Goal: Communication & Community: Share content

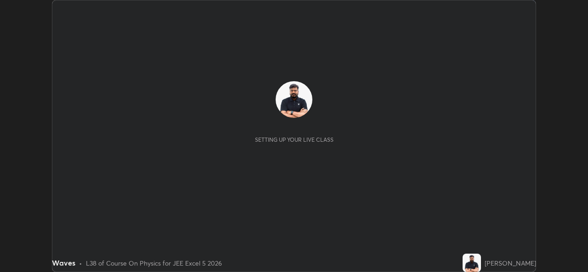
scroll to position [272, 588]
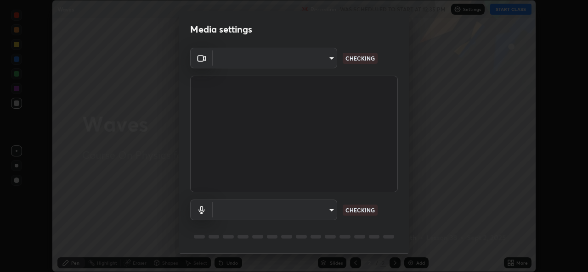
type input "b49ce733c18ed743311937eff9d4efc58a2a5cd54c0a2dbb976ee9af6a4c5ced"
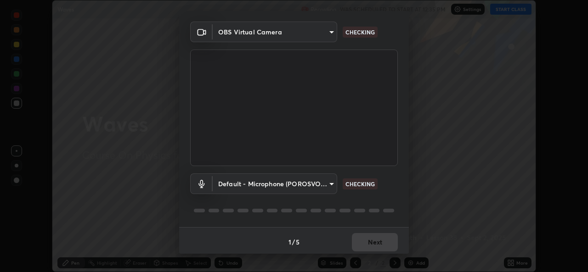
scroll to position [26, 0]
click at [436, 197] on div "Media settings OBS Virtual Camera b49ce733c18ed743311937eff9d4efc58a2a5cd54c0a2…" at bounding box center [294, 136] width 588 height 272
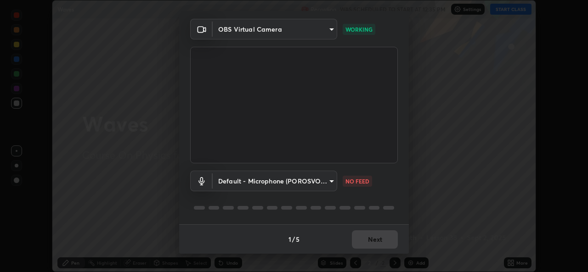
click at [327, 187] on body "Erase all Waves Recording WAS SCHEDULED TO START AT 12:35 PM Settings START CLA…" at bounding box center [294, 136] width 588 height 272
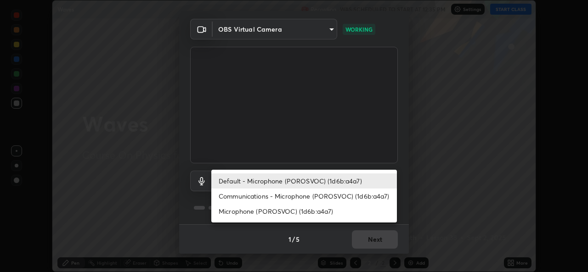
click at [358, 194] on li "Communications - Microphone (POROSVOC) (1d6b:a4a7)" at bounding box center [304, 196] width 186 height 15
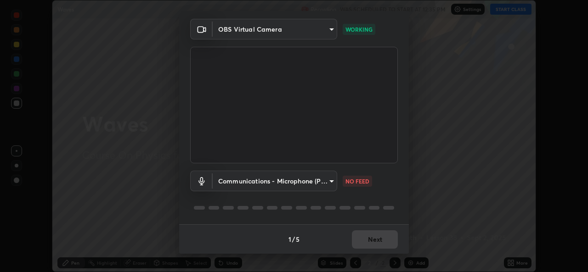
click at [361, 194] on div "Communications - Microphone (POROSVOC) (1d6b:a4a7) communications NO FEED" at bounding box center [294, 194] width 208 height 61
click at [328, 189] on body "Erase all Waves Recording WAS SCHEDULED TO START AT 12:35 PM Settings START CLA…" at bounding box center [294, 136] width 588 height 272
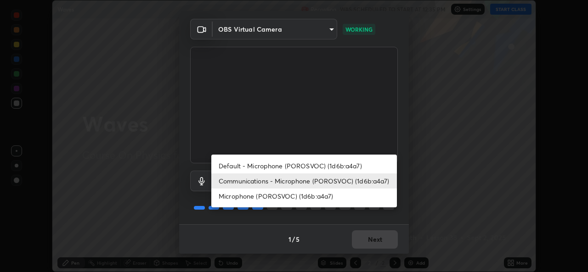
click at [367, 165] on li "Default - Microphone (POROSVOC) (1d6b:a4a7)" at bounding box center [304, 166] width 186 height 15
type input "default"
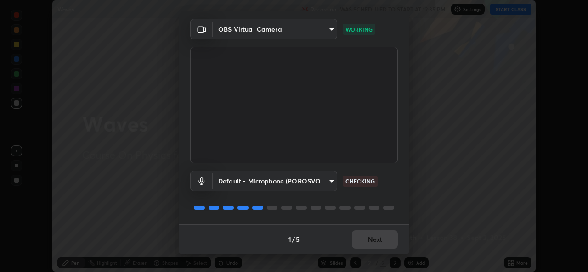
click at [378, 244] on div "1 / 5 Next" at bounding box center [294, 239] width 230 height 29
click at [384, 241] on button "Next" at bounding box center [375, 240] width 46 height 18
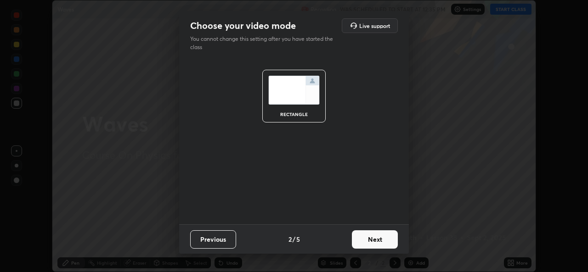
click at [386, 240] on button "Next" at bounding box center [375, 240] width 46 height 18
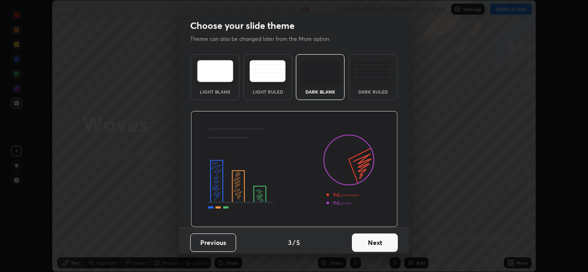
click at [377, 244] on button "Next" at bounding box center [375, 243] width 46 height 18
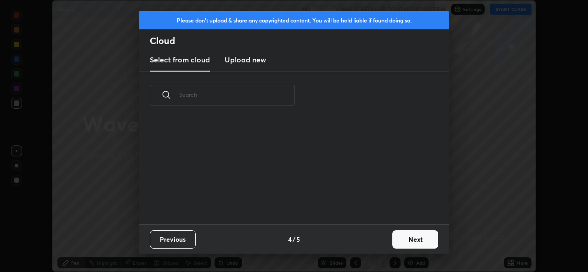
click at [392, 243] on button "Next" at bounding box center [415, 240] width 46 height 18
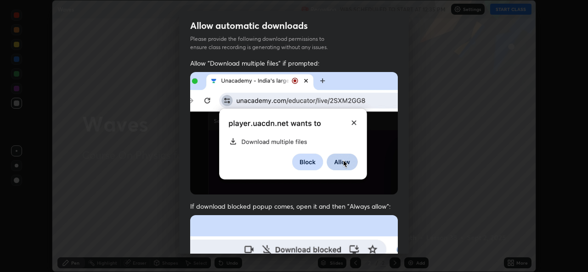
click at [409, 240] on div "Allow automatic downloads Please provide the following download permissions to …" at bounding box center [294, 136] width 588 height 272
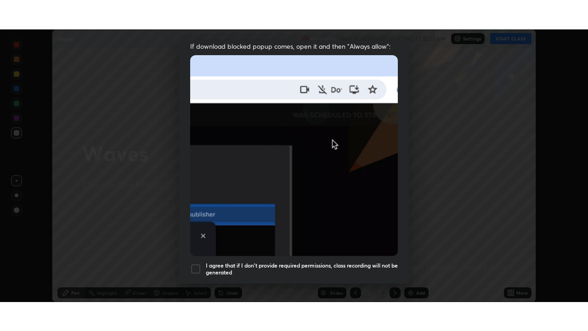
scroll to position [216, 0]
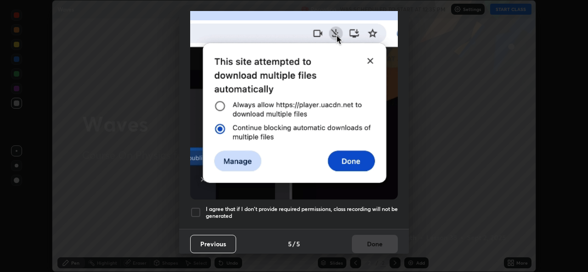
click at [348, 206] on h5 "I agree that if I don't provide required permissions, class recording will not …" at bounding box center [302, 213] width 192 height 14
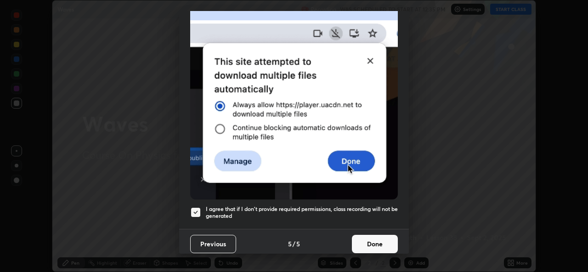
click at [374, 238] on button "Done" at bounding box center [375, 244] width 46 height 18
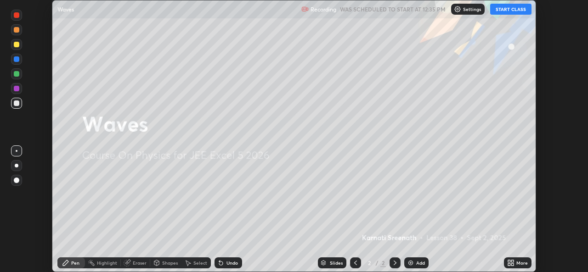
click at [507, 9] on button "START CLASS" at bounding box center [510, 9] width 41 height 11
click at [520, 265] on div "More" at bounding box center [521, 263] width 11 height 5
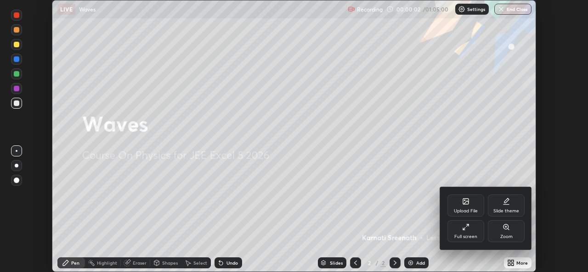
click at [471, 237] on div "Full screen" at bounding box center [465, 237] width 23 height 5
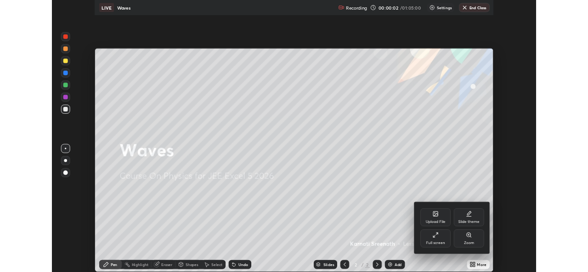
scroll to position [331, 588]
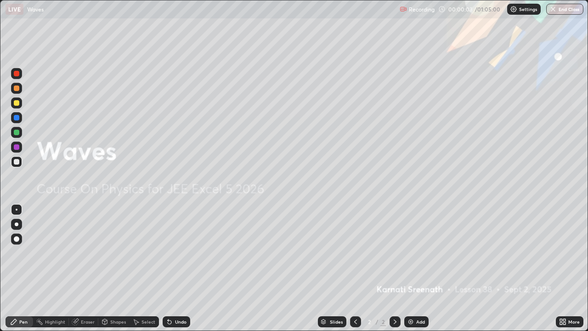
click at [563, 272] on icon at bounding box center [564, 323] width 2 height 2
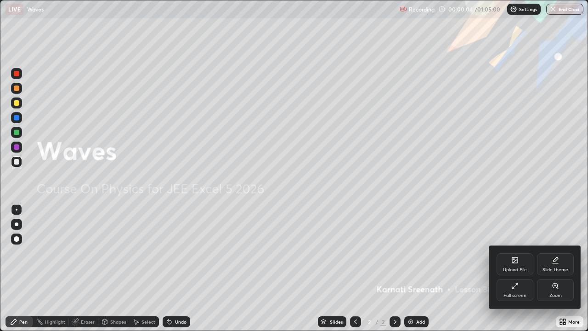
click at [511, 272] on div "Full screen" at bounding box center [515, 290] width 37 height 22
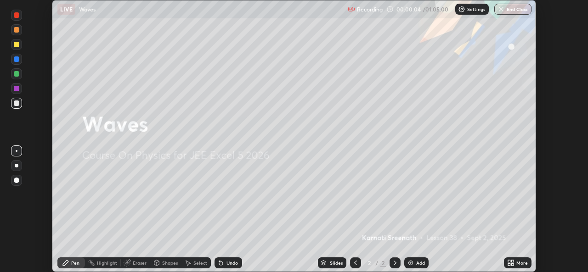
scroll to position [45676, 45360]
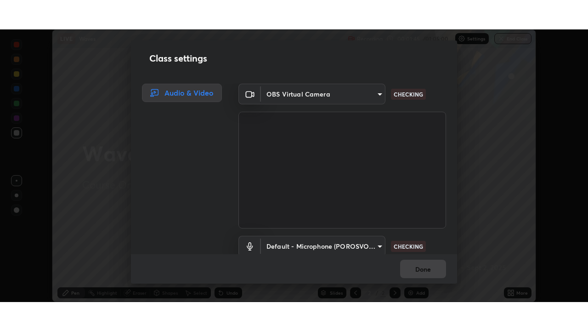
scroll to position [38, 0]
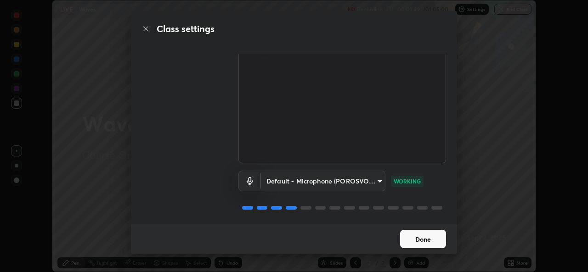
click at [433, 243] on button "Done" at bounding box center [423, 239] width 46 height 18
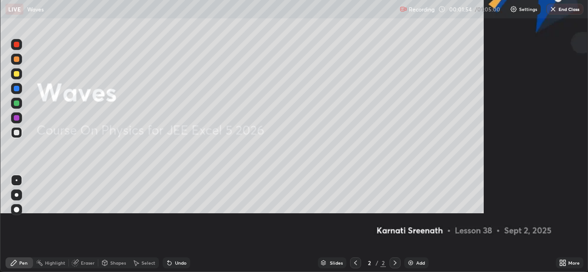
scroll to position [331, 588]
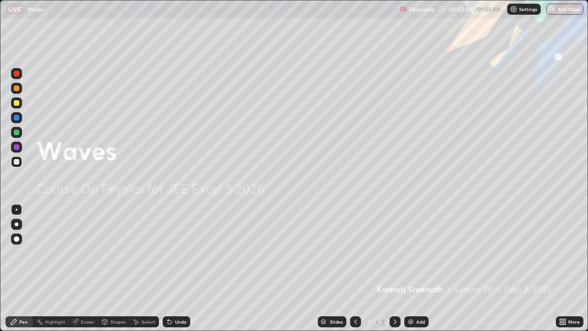
click at [561, 272] on icon at bounding box center [561, 320] width 2 height 2
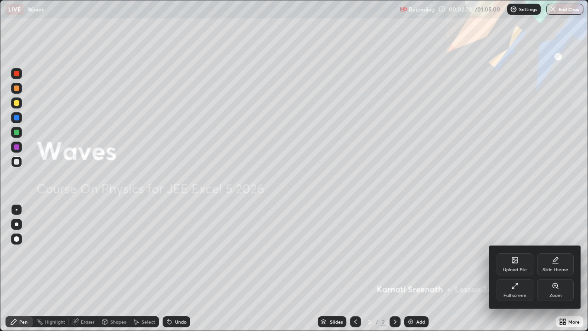
click at [440, 262] on div at bounding box center [294, 165] width 588 height 331
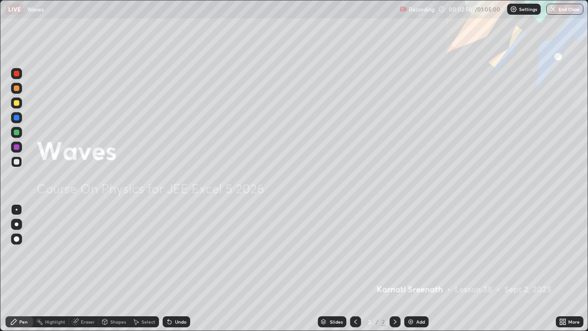
click at [417, 272] on div "Add" at bounding box center [420, 321] width 9 height 5
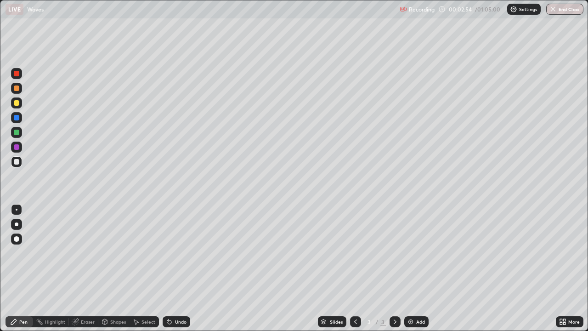
click at [16, 102] on div at bounding box center [17, 103] width 6 height 6
click at [17, 162] on div at bounding box center [17, 162] width 6 height 6
click at [11, 165] on div at bounding box center [16, 161] width 11 height 11
click at [15, 164] on div at bounding box center [17, 162] width 6 height 6
click at [15, 133] on div at bounding box center [17, 133] width 6 height 6
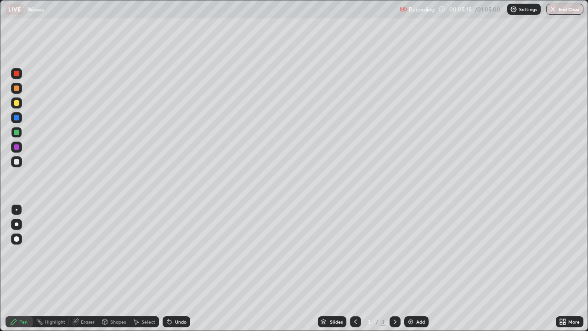
click at [19, 161] on div at bounding box center [17, 162] width 6 height 6
click at [16, 132] on div at bounding box center [17, 133] width 6 height 6
click at [16, 164] on div at bounding box center [17, 162] width 6 height 6
click at [13, 133] on div at bounding box center [16, 132] width 11 height 11
click at [182, 272] on div "Undo" at bounding box center [180, 321] width 11 height 5
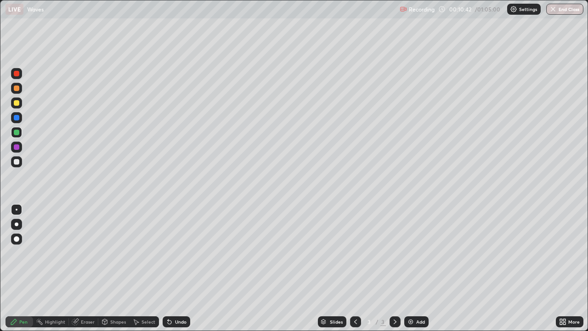
click at [179, 272] on div "Undo" at bounding box center [180, 321] width 11 height 5
click at [176, 272] on div "Undo" at bounding box center [180, 321] width 11 height 5
click at [175, 272] on div "Undo" at bounding box center [180, 321] width 11 height 5
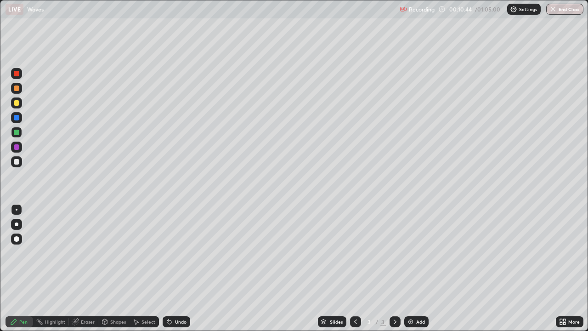
click at [171, 272] on icon at bounding box center [169, 321] width 7 height 7
click at [174, 272] on div "Undo" at bounding box center [177, 321] width 28 height 11
click at [182, 272] on div "Undo" at bounding box center [180, 321] width 11 height 5
click at [181, 272] on div "Undo" at bounding box center [180, 321] width 11 height 5
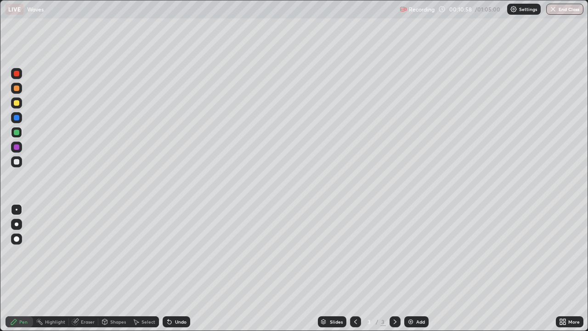
click at [181, 272] on div "Undo" at bounding box center [180, 321] width 11 height 5
click at [18, 161] on div at bounding box center [17, 162] width 6 height 6
click at [143, 272] on div "Select" at bounding box center [144, 321] width 29 height 11
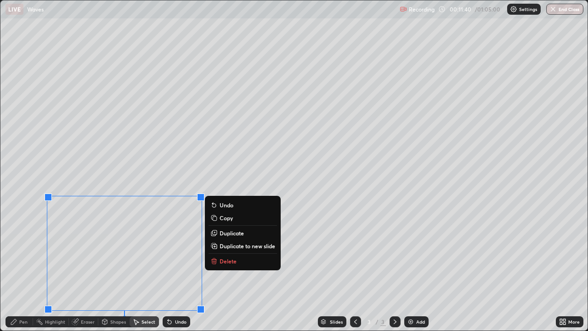
click at [231, 246] on p "Duplicate to new slide" at bounding box center [248, 245] width 56 height 7
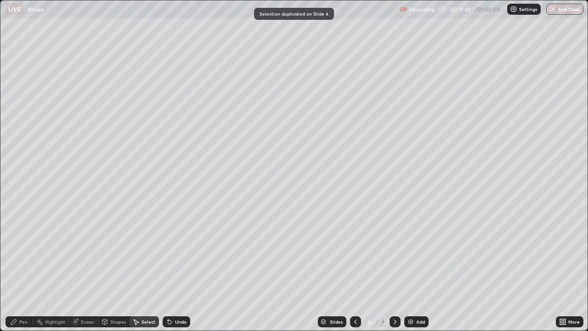
click at [22, 272] on div "Pen" at bounding box center [20, 321] width 28 height 11
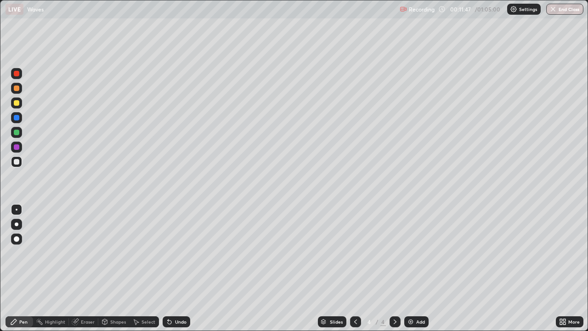
click at [17, 103] on div at bounding box center [17, 103] width 6 height 6
click at [14, 133] on div at bounding box center [17, 133] width 6 height 6
click at [16, 160] on div at bounding box center [17, 162] width 6 height 6
click at [16, 162] on div at bounding box center [17, 162] width 6 height 6
click at [417, 272] on div "Add" at bounding box center [420, 321] width 9 height 5
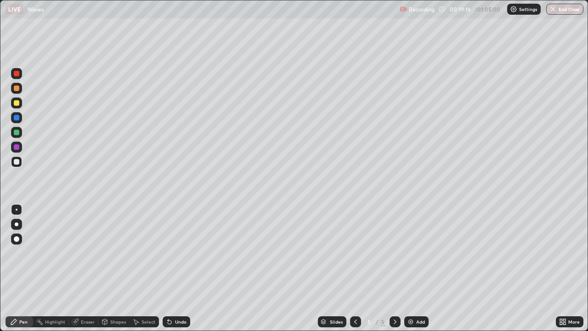
click at [416, 272] on div "Add" at bounding box center [420, 321] width 9 height 5
click at [17, 210] on div at bounding box center [17, 210] width 2 height 2
click at [79, 272] on div "Eraser" at bounding box center [83, 321] width 29 height 11
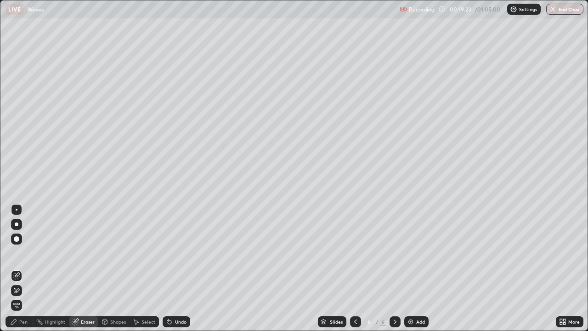
click at [59, 272] on div "Highlight" at bounding box center [55, 321] width 20 height 5
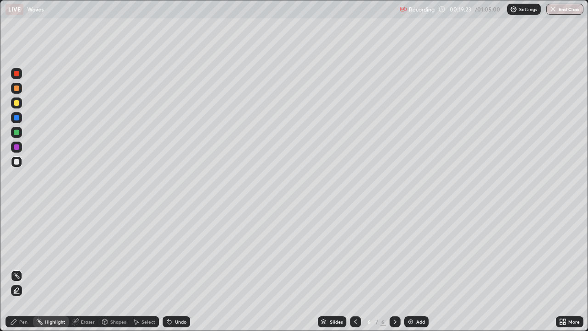
click at [16, 272] on icon at bounding box center [16, 290] width 7 height 7
click at [17, 272] on div "Pen" at bounding box center [20, 321] width 28 height 11
click at [18, 236] on div at bounding box center [16, 238] width 11 height 11
click at [17, 132] on div at bounding box center [17, 133] width 6 height 6
click at [418, 272] on div "Add" at bounding box center [420, 321] width 9 height 5
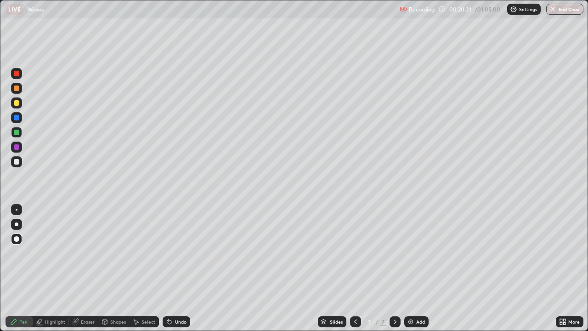
click at [17, 162] on div at bounding box center [17, 162] width 6 height 6
click at [17, 102] on div at bounding box center [17, 103] width 6 height 6
click at [20, 130] on div at bounding box center [16, 132] width 11 height 11
click at [17, 160] on div at bounding box center [17, 162] width 6 height 6
click at [16, 146] on div at bounding box center [17, 147] width 6 height 6
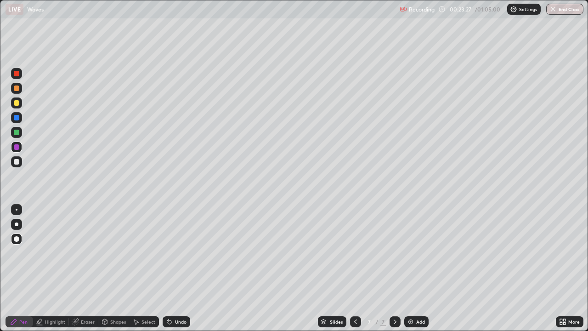
click at [16, 162] on div at bounding box center [17, 162] width 6 height 6
click at [16, 223] on div at bounding box center [17, 224] width 4 height 4
click at [423, 272] on div "Add" at bounding box center [420, 321] width 9 height 5
click at [86, 272] on div "Eraser" at bounding box center [88, 321] width 14 height 5
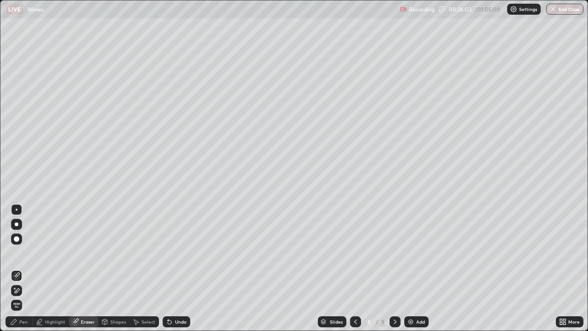
click at [111, 272] on div "Shapes" at bounding box center [118, 321] width 16 height 5
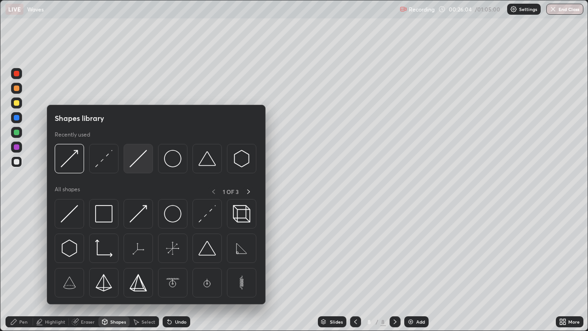
click at [139, 167] on img at bounding box center [138, 158] width 17 height 17
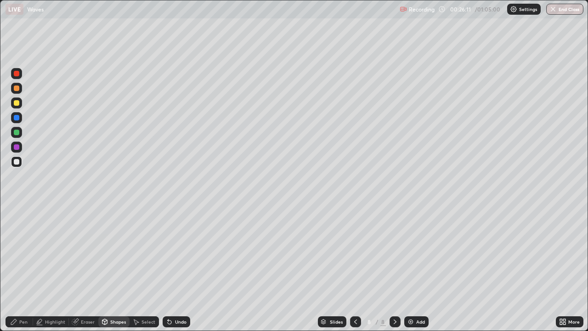
click at [84, 272] on div "Eraser" at bounding box center [88, 321] width 14 height 5
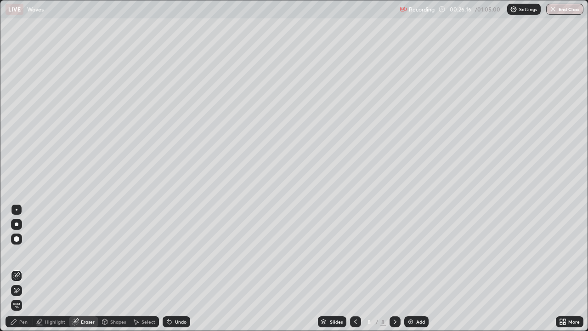
click at [18, 272] on div "Pen" at bounding box center [20, 321] width 28 height 11
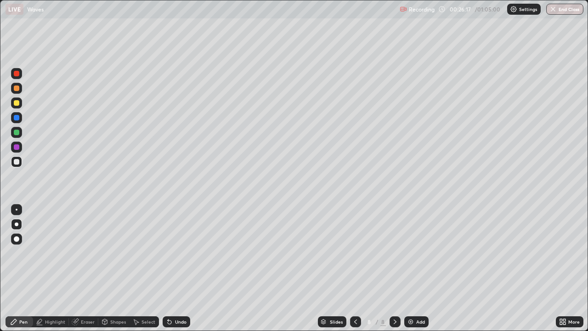
click at [16, 160] on div at bounding box center [17, 162] width 6 height 6
click at [15, 133] on div at bounding box center [17, 133] width 6 height 6
click at [16, 162] on div at bounding box center [17, 162] width 6 height 6
click at [109, 272] on div "Shapes" at bounding box center [113, 321] width 31 height 11
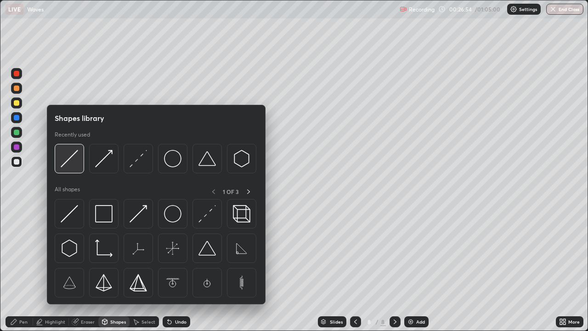
click at [77, 159] on img at bounding box center [69, 158] width 17 height 17
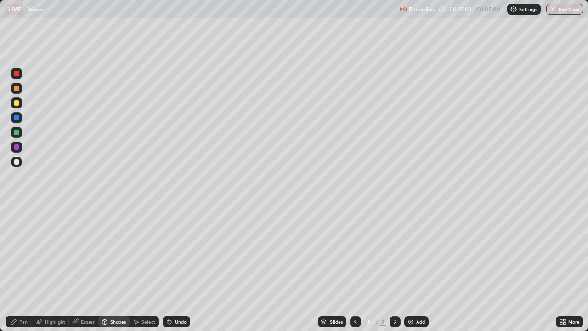
click at [177, 272] on div "Undo" at bounding box center [180, 321] width 11 height 5
click at [179, 272] on div "Undo" at bounding box center [180, 321] width 11 height 5
click at [24, 272] on div "Pen" at bounding box center [20, 321] width 28 height 11
click at [20, 136] on div at bounding box center [16, 132] width 11 height 11
click at [173, 272] on div "Undo" at bounding box center [177, 321] width 28 height 11
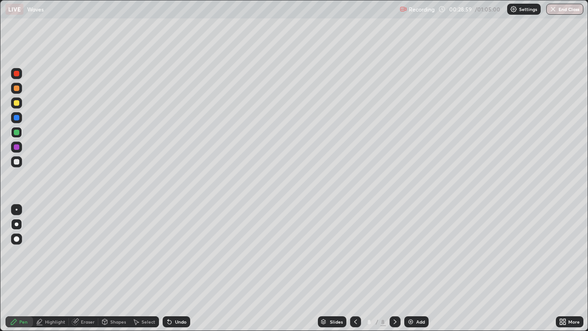
click at [17, 210] on div at bounding box center [17, 210] width 2 height 2
click at [178, 272] on div "Undo" at bounding box center [180, 321] width 11 height 5
click at [138, 272] on div "Select" at bounding box center [144, 321] width 29 height 11
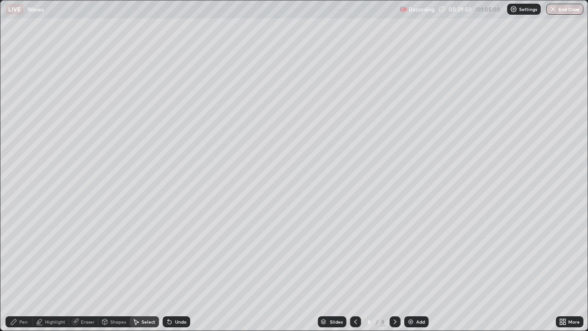
click at [89, 272] on div "Eraser" at bounding box center [88, 321] width 14 height 5
click at [24, 272] on div "Pen" at bounding box center [20, 321] width 28 height 11
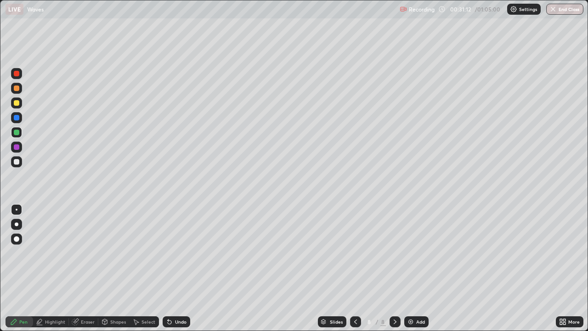
click at [16, 163] on div at bounding box center [17, 162] width 6 height 6
click at [17, 147] on div at bounding box center [17, 147] width 6 height 6
click at [113, 272] on div "Shapes" at bounding box center [113, 321] width 31 height 11
click at [13, 162] on div at bounding box center [16, 161] width 11 height 11
click at [25, 272] on div "Pen" at bounding box center [20, 321] width 28 height 11
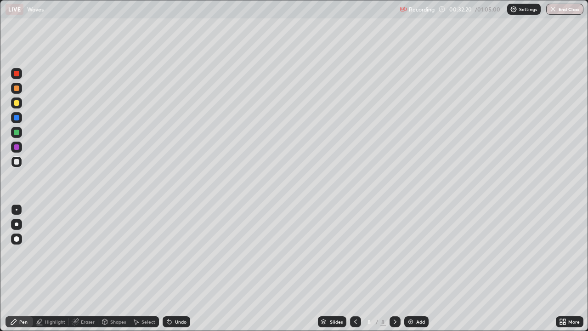
click at [13, 131] on div at bounding box center [16, 132] width 11 height 11
click at [178, 272] on div "Undo" at bounding box center [177, 321] width 28 height 11
click at [182, 272] on div "Undo" at bounding box center [180, 321] width 11 height 5
click at [181, 272] on div "Undo" at bounding box center [180, 321] width 11 height 5
click at [88, 272] on div "Eraser" at bounding box center [88, 321] width 14 height 5
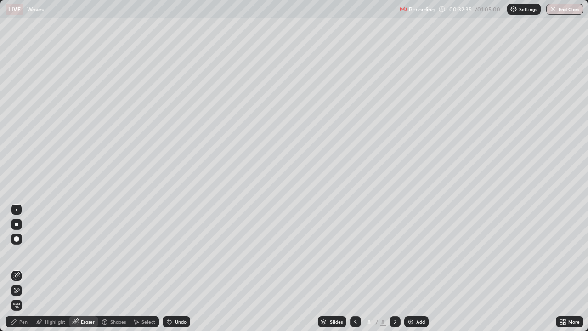
click at [17, 272] on icon at bounding box center [16, 291] width 7 height 8
click at [20, 272] on div "Pen" at bounding box center [20, 321] width 28 height 11
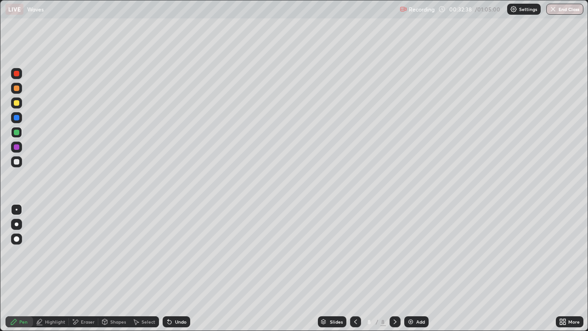
click at [17, 224] on div at bounding box center [17, 224] width 4 height 4
click at [84, 272] on div "Eraser" at bounding box center [88, 321] width 14 height 5
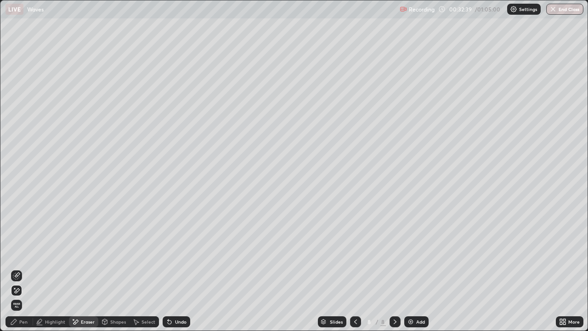
click at [61, 272] on div "Highlight" at bounding box center [55, 321] width 20 height 5
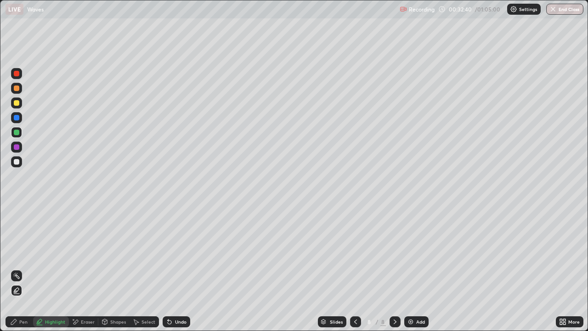
click at [112, 272] on div "Shapes" at bounding box center [118, 321] width 16 height 5
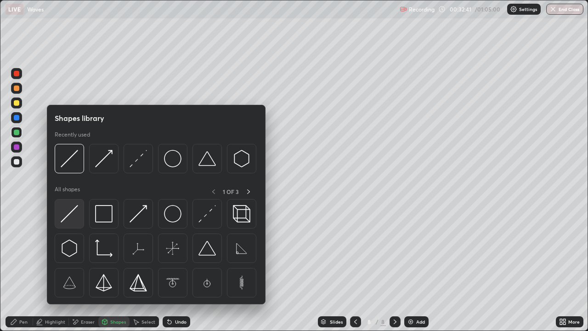
click at [74, 216] on img at bounding box center [69, 213] width 17 height 17
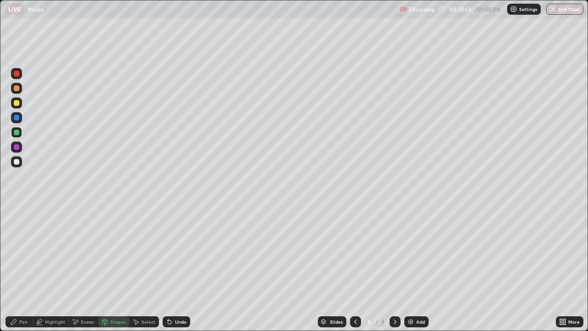
click at [17, 166] on div at bounding box center [16, 161] width 11 height 11
click at [15, 102] on div at bounding box center [17, 103] width 6 height 6
click at [17, 272] on icon at bounding box center [13, 321] width 7 height 7
click at [20, 162] on div at bounding box center [16, 161] width 11 height 11
click at [179, 272] on div "Undo" at bounding box center [180, 321] width 11 height 5
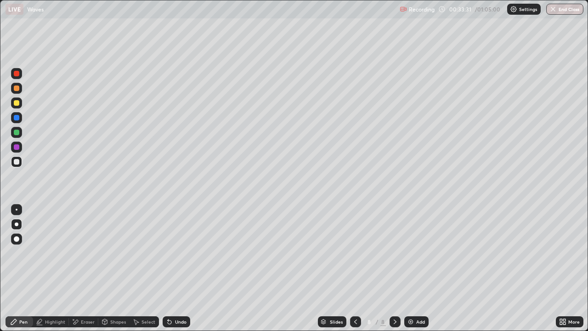
click at [17, 114] on div at bounding box center [16, 117] width 11 height 11
click at [427, 272] on div "Add" at bounding box center [416, 321] width 24 height 11
click at [17, 162] on div at bounding box center [17, 162] width 6 height 6
click at [17, 147] on div at bounding box center [17, 147] width 6 height 6
click at [172, 272] on div "Undo" at bounding box center [177, 321] width 28 height 11
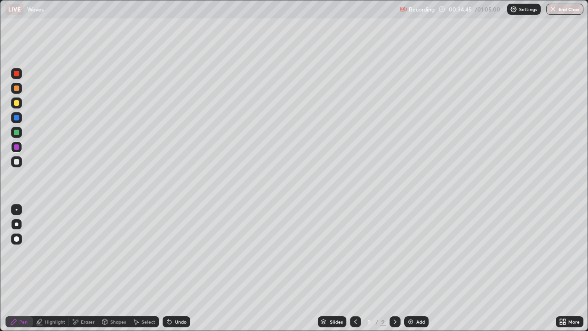
click at [176, 272] on div "Undo" at bounding box center [180, 321] width 11 height 5
click at [16, 164] on div at bounding box center [17, 162] width 6 height 6
click at [17, 103] on div at bounding box center [17, 103] width 6 height 6
click at [17, 117] on div at bounding box center [17, 118] width 6 height 6
click at [14, 130] on div at bounding box center [17, 133] width 6 height 6
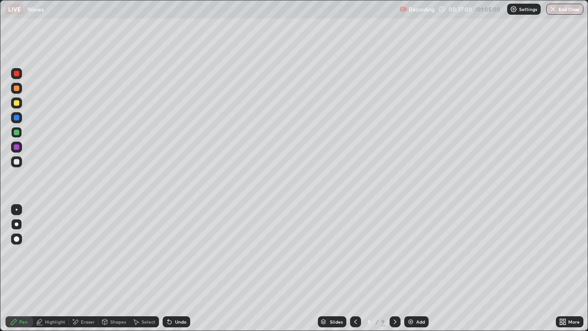
click at [568, 272] on div "More" at bounding box center [573, 321] width 11 height 5
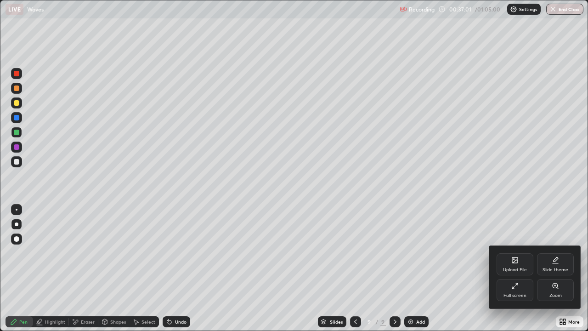
click at [517, 272] on div "Full screen" at bounding box center [515, 290] width 37 height 22
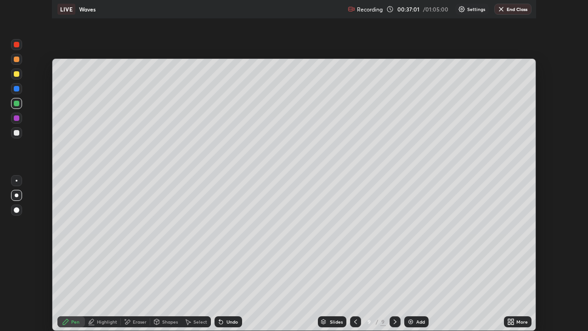
scroll to position [45676, 45360]
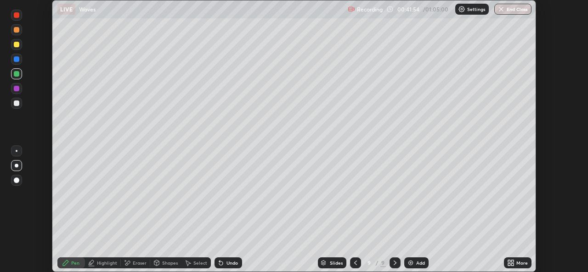
click at [20, 104] on div at bounding box center [16, 103] width 11 height 11
click at [20, 46] on div at bounding box center [16, 44] width 11 height 11
click at [516, 264] on div "More" at bounding box center [521, 263] width 11 height 5
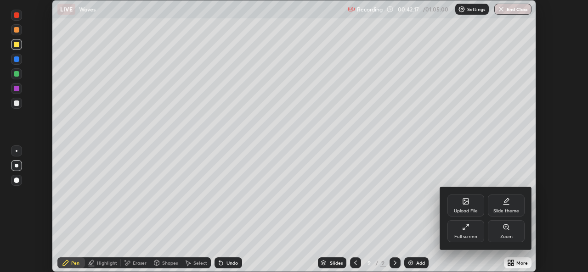
click at [471, 232] on div "Full screen" at bounding box center [466, 232] width 37 height 22
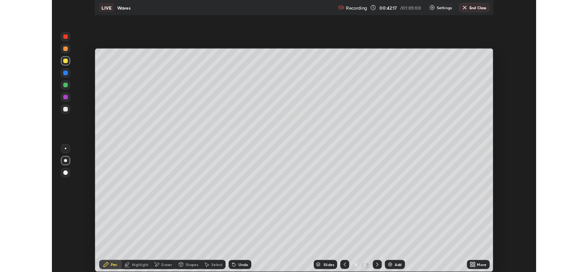
scroll to position [331, 588]
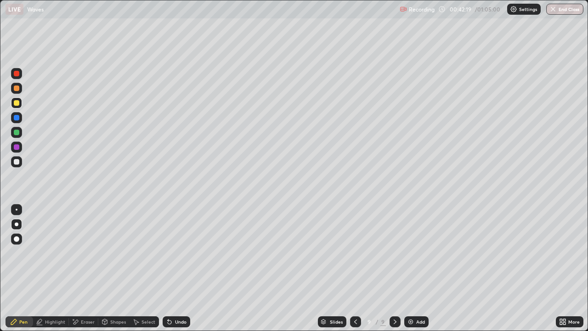
click at [411, 272] on div "Add" at bounding box center [416, 321] width 24 height 11
click at [16, 122] on div at bounding box center [16, 117] width 11 height 11
click at [16, 149] on div at bounding box center [17, 147] width 6 height 6
click at [17, 102] on div at bounding box center [17, 103] width 6 height 6
click at [176, 272] on div "Undo" at bounding box center [180, 321] width 11 height 5
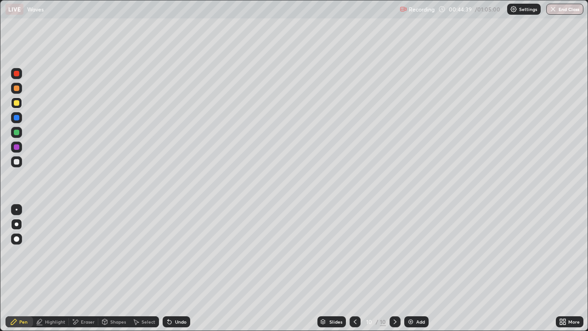
click at [17, 160] on div at bounding box center [17, 162] width 6 height 6
click at [11, 132] on div at bounding box center [16, 132] width 11 height 11
click at [175, 272] on div "Undo" at bounding box center [180, 321] width 11 height 5
click at [168, 272] on icon at bounding box center [170, 322] width 4 height 4
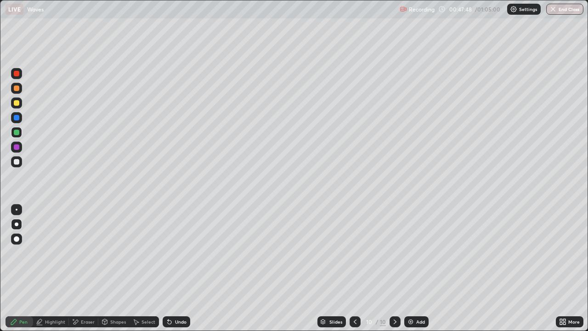
click at [566, 272] on icon at bounding box center [562, 321] width 7 height 7
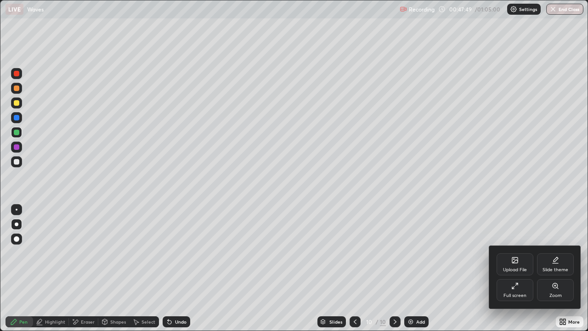
click at [526, 272] on div "Full screen" at bounding box center [515, 290] width 37 height 22
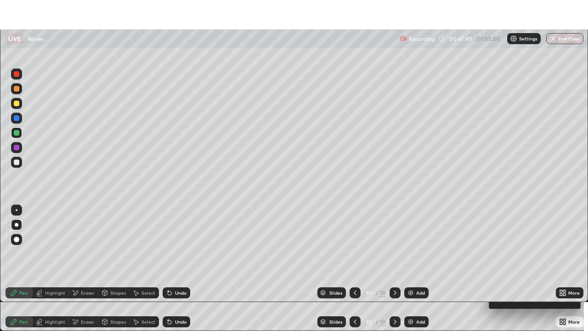
scroll to position [45676, 45360]
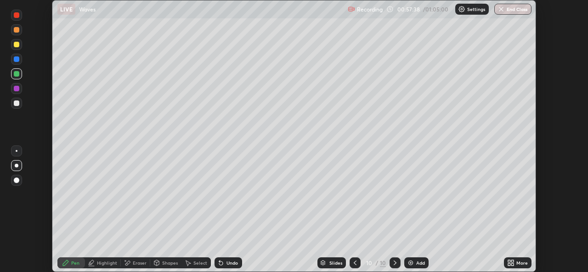
click at [227, 263] on div "Undo" at bounding box center [232, 263] width 11 height 5
click at [524, 267] on div "More" at bounding box center [518, 263] width 28 height 11
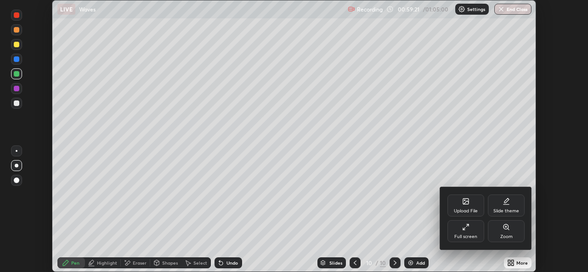
click at [454, 256] on div at bounding box center [294, 136] width 588 height 272
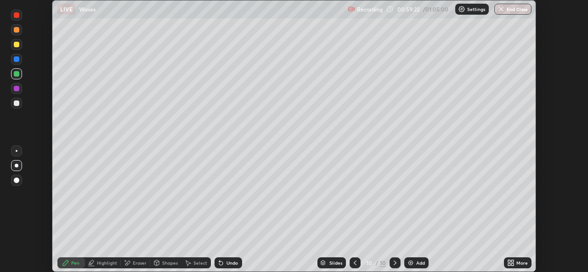
click at [515, 263] on div "More" at bounding box center [518, 263] width 28 height 11
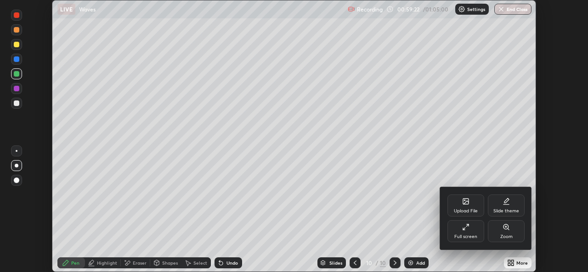
click at [471, 238] on div "Full screen" at bounding box center [465, 237] width 23 height 5
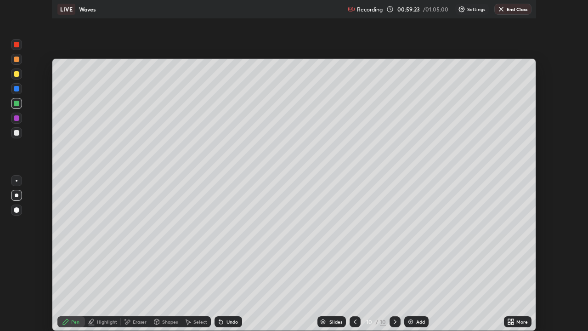
scroll to position [331, 588]
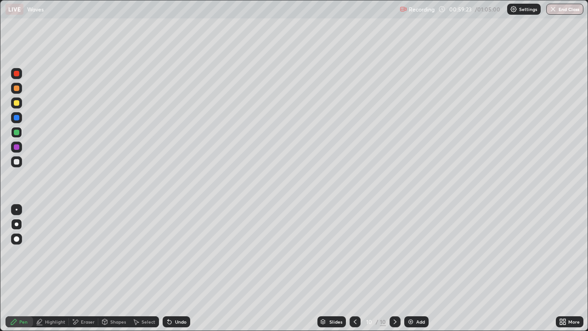
click at [418, 272] on div "Add" at bounding box center [416, 321] width 24 height 11
click at [13, 159] on div at bounding box center [16, 161] width 11 height 11
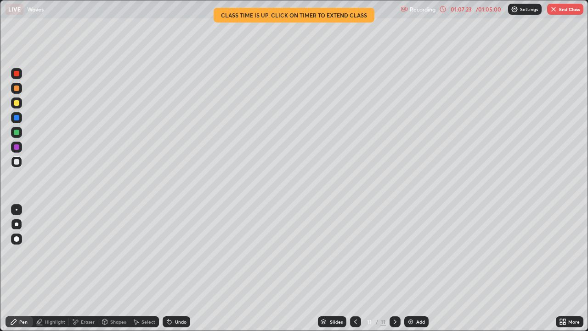
click at [560, 7] on button "End Class" at bounding box center [565, 9] width 36 height 11
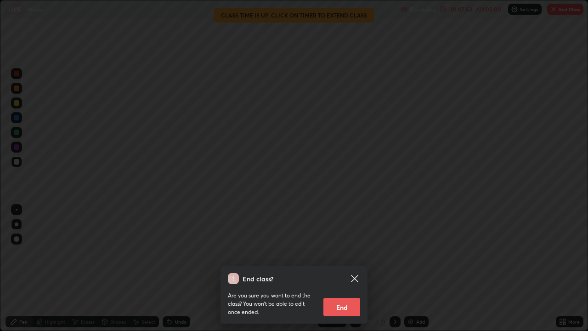
click at [339, 272] on button "End" at bounding box center [341, 307] width 37 height 18
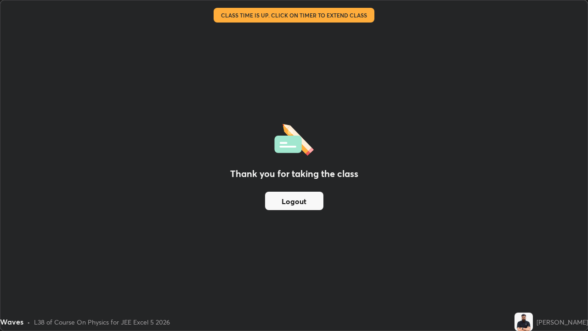
click at [308, 203] on button "Logout" at bounding box center [294, 201] width 58 height 18
